Goal: Task Accomplishment & Management: Use online tool/utility

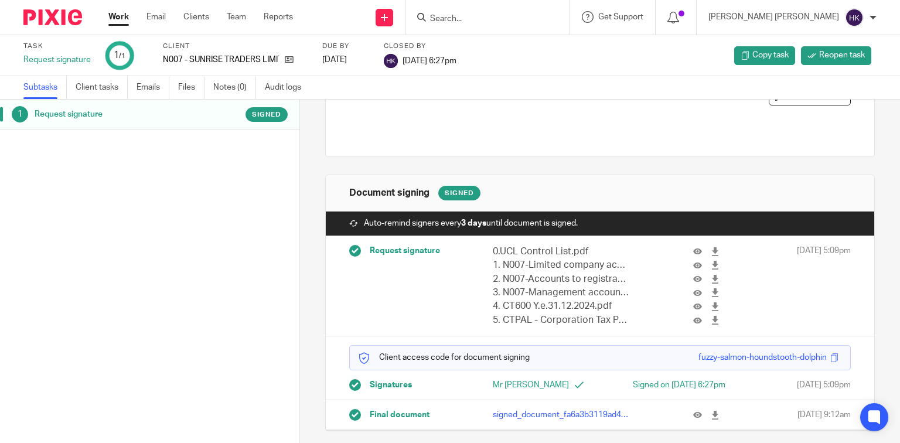
scroll to position [101, 0]
click at [446, 415] on link at bounding box center [717, 415] width 15 height 12
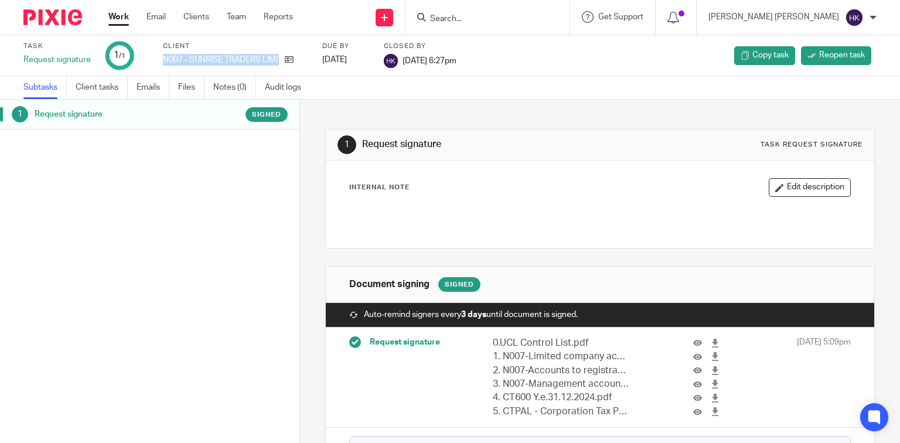
drag, startPoint x: 164, startPoint y: 60, endPoint x: 300, endPoint y: 60, distance: 135.9
click at [300, 60] on div "N007 - SUNRISE TRADERS LIMITED" at bounding box center [235, 60] width 145 height 12
copy div "N007 - SUNRISE TRADERS LIMITED"
click at [61, 9] on img at bounding box center [52, 17] width 59 height 16
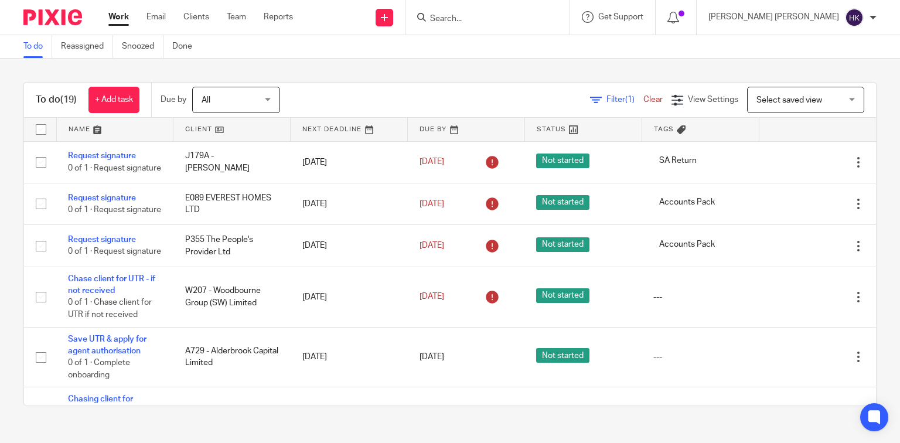
click at [248, 100] on span "All" at bounding box center [232, 99] width 62 height 25
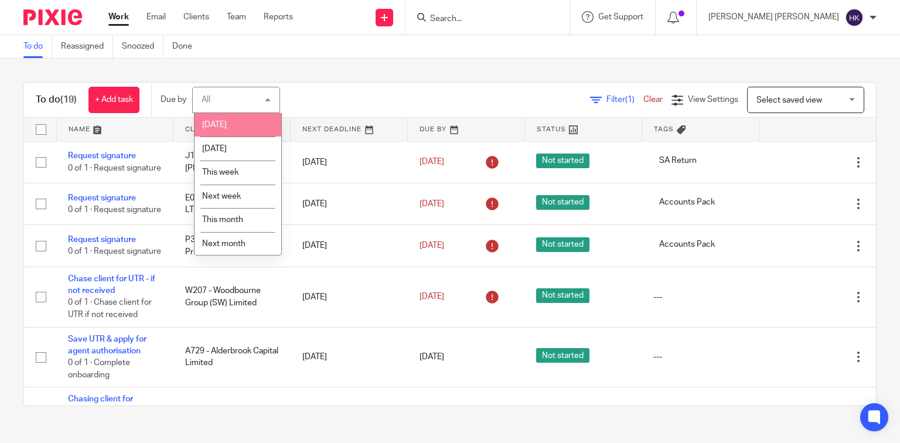
scroll to position [26, 0]
